Goal: Task Accomplishment & Management: Manage account settings

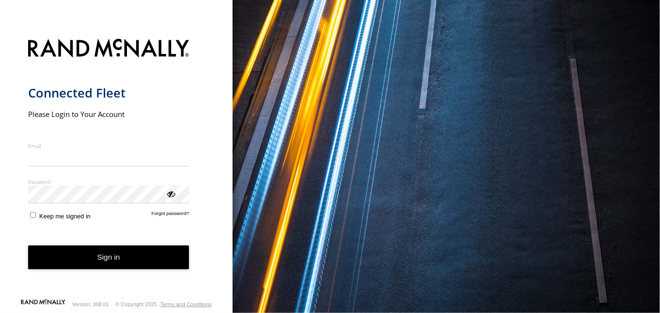
type input "**********"
click at [114, 259] on button "Sign in" at bounding box center [108, 257] width 161 height 24
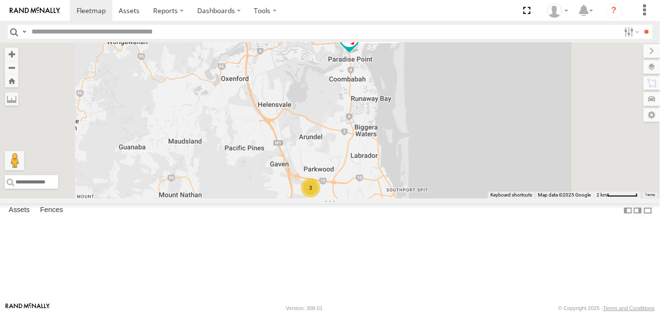
click at [0, 0] on div "Isuzu 279XAU All Assets" at bounding box center [0, 0] width 0 height 0
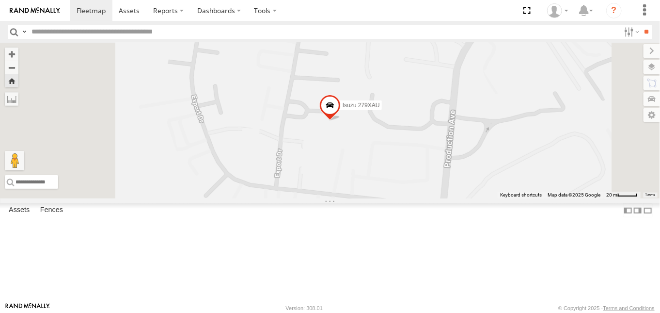
click at [341, 120] on span at bounding box center [329, 107] width 21 height 26
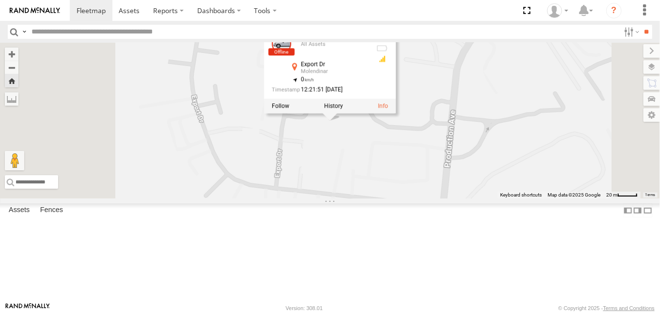
click at [0, 0] on div "All Assets" at bounding box center [0, 0] width 0 height 0
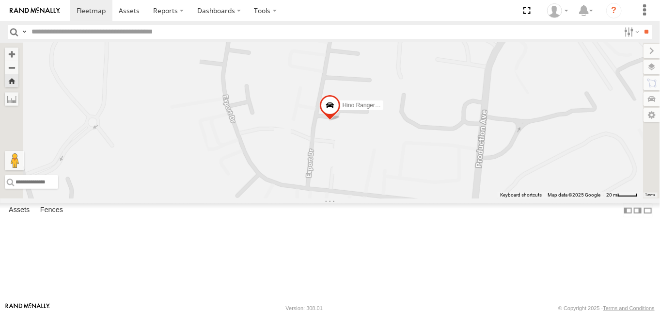
click at [0, 0] on div at bounding box center [0, 0] width 0 height 0
click at [0, 0] on span at bounding box center [0, 0] width 0 height 0
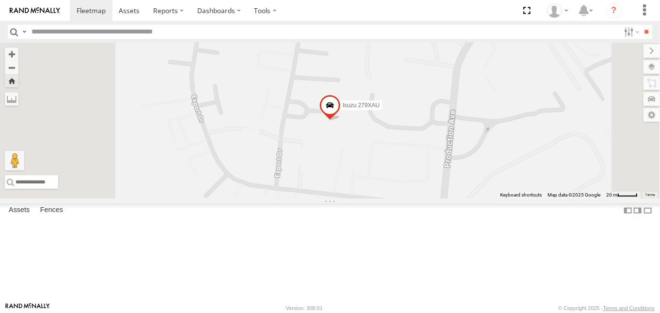
click at [0, 0] on span at bounding box center [0, 0] width 0 height 0
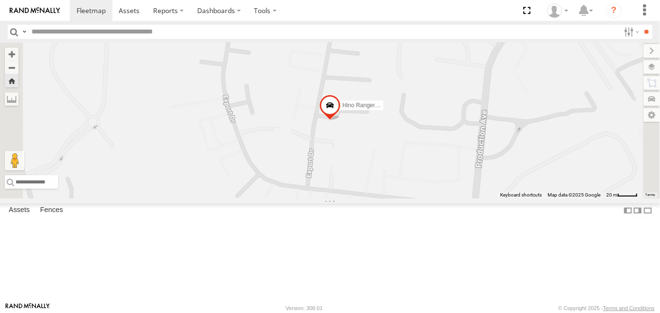
click at [0, 0] on div at bounding box center [0, 0] width 0 height 0
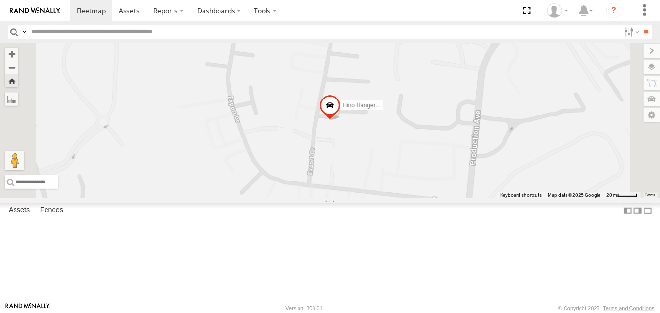
click at [0, 0] on div "All Assets" at bounding box center [0, 0] width 0 height 0
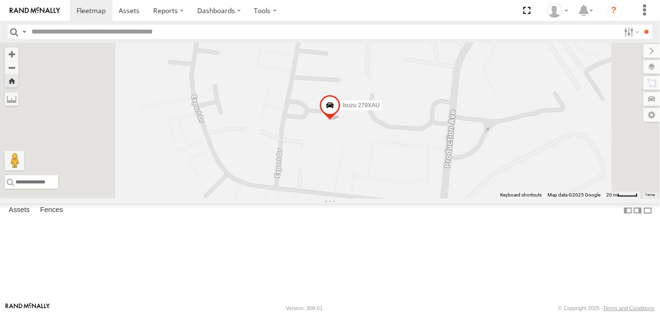
click at [0, 0] on div "All Assets" at bounding box center [0, 0] width 0 height 0
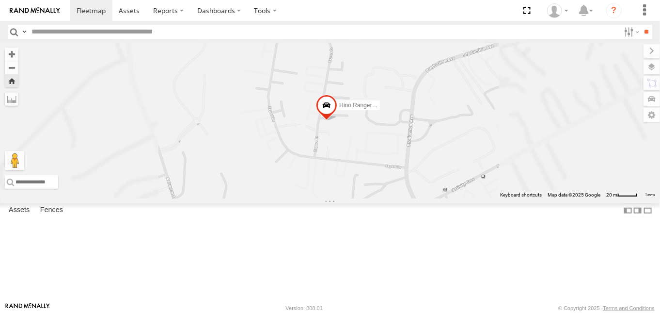
click at [0, 0] on div "All Assets" at bounding box center [0, 0] width 0 height 0
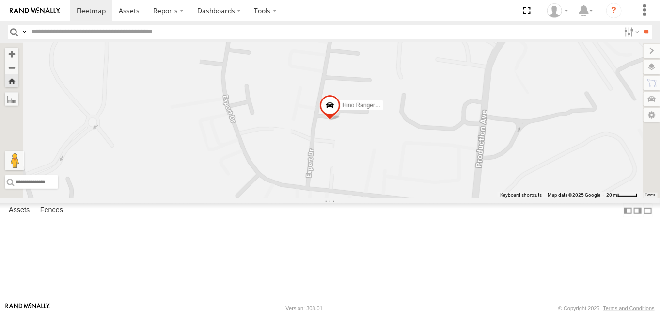
click at [0, 0] on link at bounding box center [0, 0] width 0 height 0
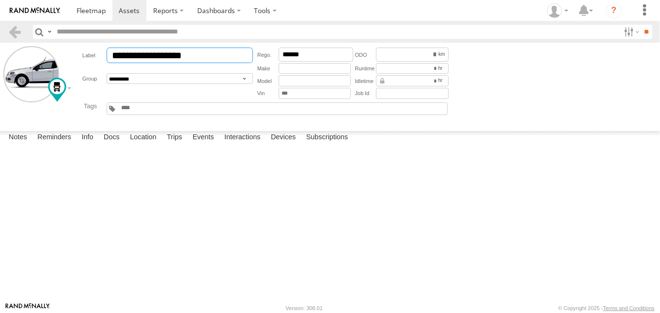
drag, startPoint x: 167, startPoint y: 56, endPoint x: 52, endPoint y: 51, distance: 115.4
click at [52, 51] on form "**********" at bounding box center [329, 85] width 653 height 78
click at [128, 56] on input "******" at bounding box center [180, 55] width 146 height 16
type input "*******"
click at [0, 0] on button "Save" at bounding box center [0, 0] width 0 height 0
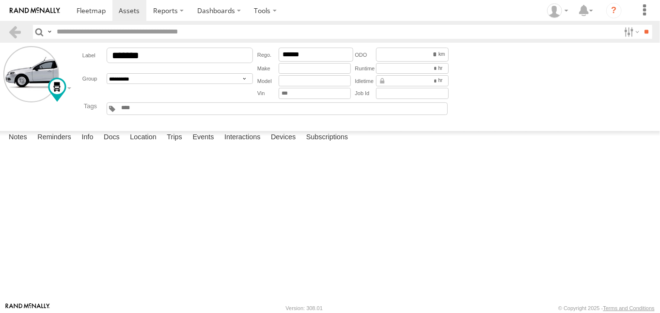
click at [0, 0] on button "Save" at bounding box center [0, 0] width 0 height 0
click at [321, 69] on input "text" at bounding box center [315, 68] width 72 height 11
click at [391, 69] on input "*" at bounding box center [412, 68] width 73 height 11
click at [296, 54] on input "******" at bounding box center [316, 54] width 75 height 14
click at [294, 56] on input "******" at bounding box center [316, 54] width 75 height 14
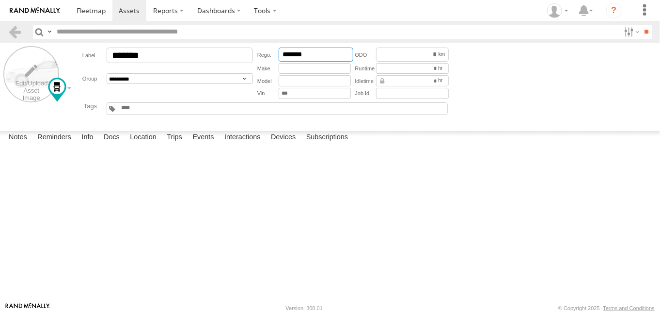
type input "*******"
click at [38, 81] on label at bounding box center [31, 74] width 56 height 56
click at [0, 0] on label "Close" at bounding box center [0, 0] width 0 height 0
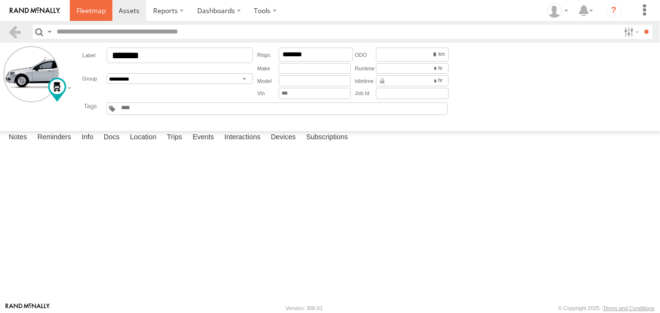
click at [94, 16] on link at bounding box center [91, 10] width 43 height 21
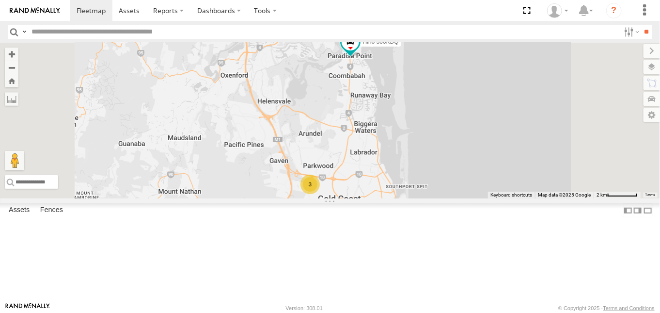
click at [0, 0] on span at bounding box center [0, 0] width 0 height 0
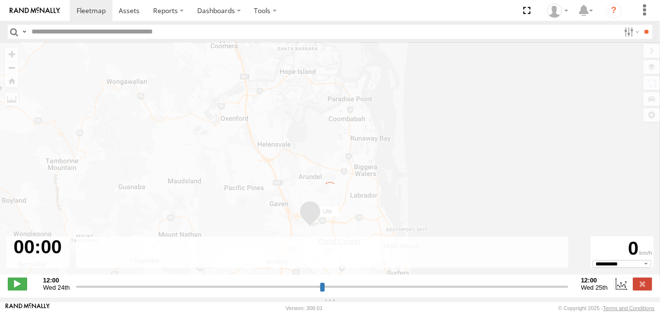
type input "**********"
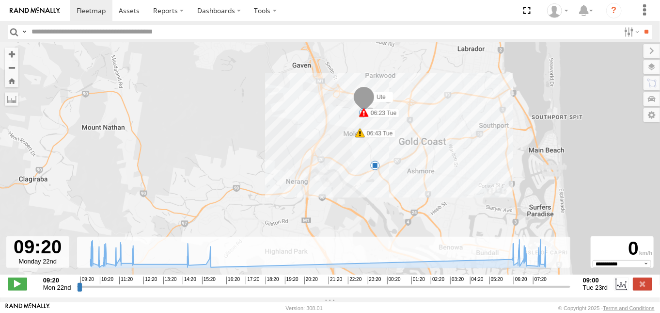
click at [360, 137] on span at bounding box center [360, 133] width 10 height 10
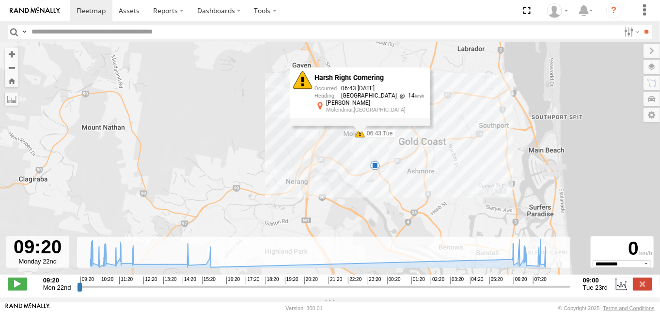
click at [427, 137] on div "Ute 06:23 Tue 06:23 Tue 06:43 Tue 06:56 Tue 8 7 Harsh Right Cornering 06:43 23/…" at bounding box center [330, 164] width 660 height 242
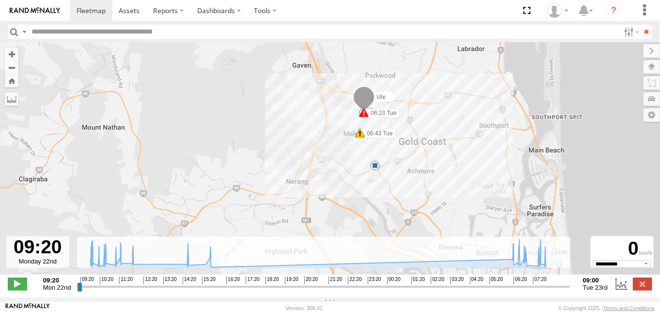
click at [366, 115] on span at bounding box center [364, 113] width 10 height 10
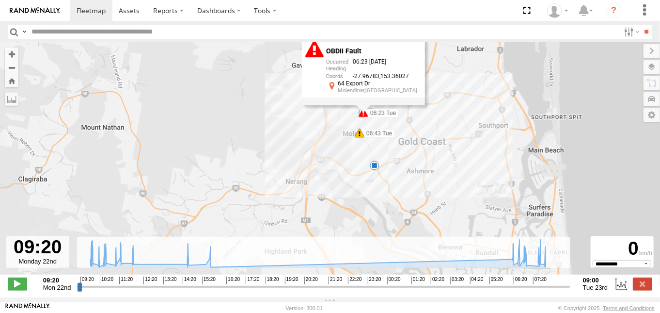
click at [427, 121] on div "Ute 06:23 Tue 06:23 Tue 06:43 Tue 06:56 Tue 8 7 OBDII Fault 06:23 23/09/2025 -2…" at bounding box center [330, 164] width 660 height 242
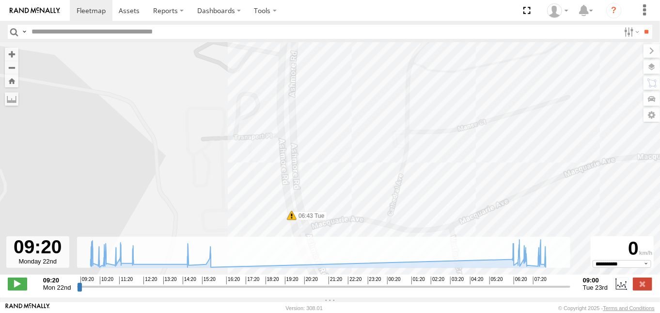
drag, startPoint x: 454, startPoint y: 53, endPoint x: 464, endPoint y: 134, distance: 81.0
click at [464, 134] on div "Ute 06:23 Tue 06:23 Tue 06:43 Tue 06:56 Tue OBDII Fault 06:23 23/09/2025 -27.96…" at bounding box center [330, 164] width 660 height 242
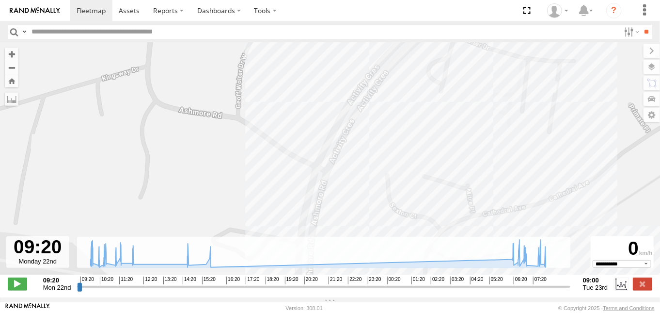
drag, startPoint x: 462, startPoint y: 187, endPoint x: 451, endPoint y: 238, distance: 52.0
click at [451, 239] on div "Ute 06:23 Tue 06:23 Tue 06:43 Tue 06:56 Tue OBDII Fault 06:23 23/09/2025 -27.96…" at bounding box center [330, 164] width 660 height 242
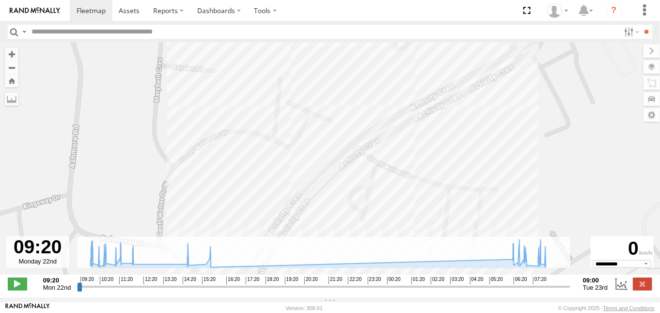
drag, startPoint x: 282, startPoint y: 115, endPoint x: 187, endPoint y: 155, distance: 104.0
click at [190, 190] on div "Ute 06:23 Tue 06:23 Tue 06:43 Tue 06:56 Tue OBDII Fault 06:23 23/09/2025 -27.96…" at bounding box center [330, 164] width 660 height 242
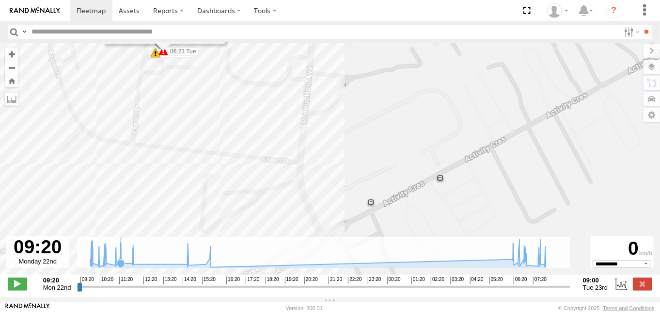
drag, startPoint x: 290, startPoint y: 84, endPoint x: 119, endPoint y: 234, distance: 226.9
click at [123, 249] on div "← Move left → Move right ↑ Move up ↓ Move down + Zoom in - Zoom out Home Jump l…" at bounding box center [330, 170] width 660 height 254
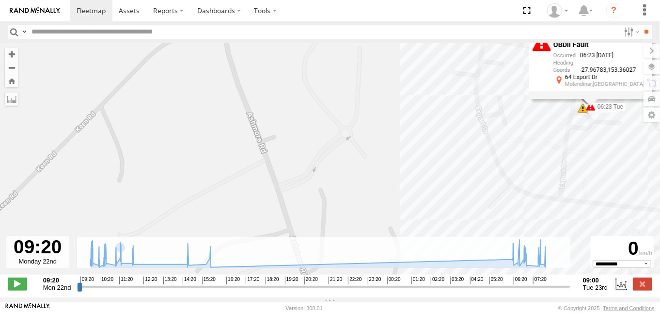
drag, startPoint x: 55, startPoint y: 104, endPoint x: 482, endPoint y: 160, distance: 430.5
click at [483, 162] on div "Ute 06:23 Tue 06:23 Tue 06:43 Tue 06:56 Tue 7 OBDII Fault 06:23 23/09/2025 -27.…" at bounding box center [330, 164] width 660 height 242
click at [118, 10] on link at bounding box center [129, 10] width 34 height 21
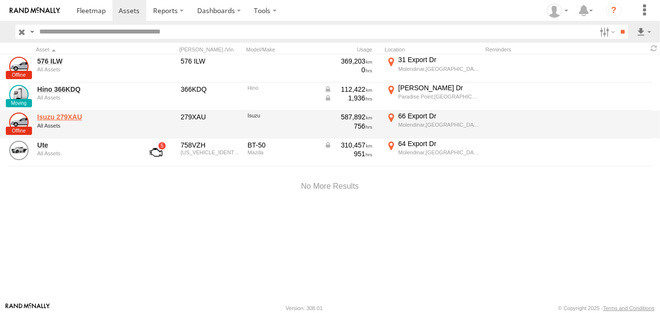
click at [49, 115] on link "Isuzu 279XAU" at bounding box center [84, 116] width 94 height 9
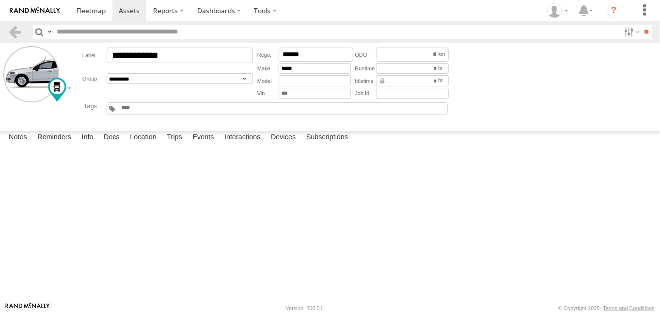
click at [65, 85] on div at bounding box center [57, 90] width 18 height 24
click at [68, 89] on div at bounding box center [118, 86] width 140 height 16
click at [66, 58] on form "**********" at bounding box center [329, 85] width 653 height 78
click at [74, 11] on link at bounding box center [91, 10] width 43 height 21
